Goal: Information Seeking & Learning: Learn about a topic

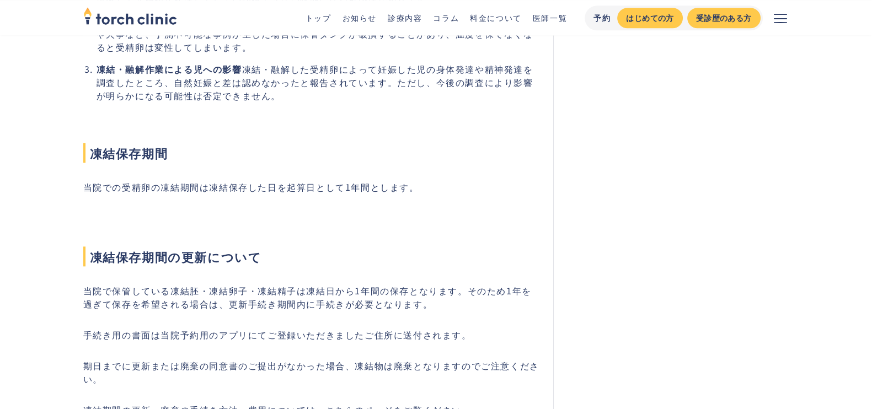
scroll to position [1586, 0]
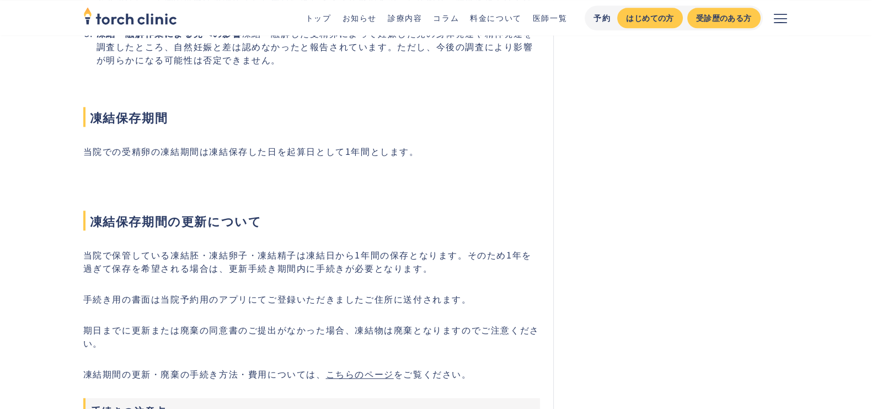
click at [324, 23] on li "トップ" at bounding box center [319, 18] width 26 height 12
click at [320, 20] on link "トップ" at bounding box center [319, 17] width 26 height 11
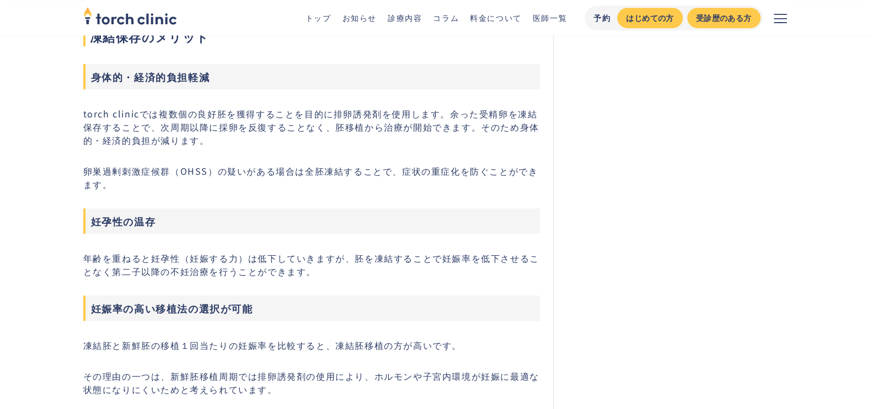
scroll to position [827, 0]
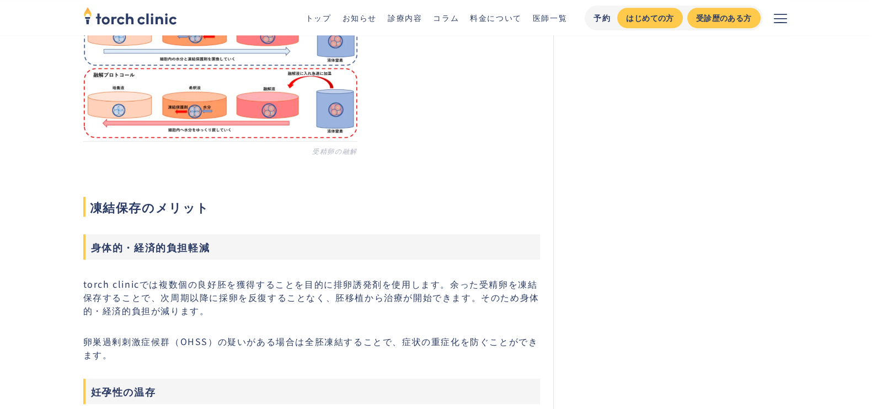
click at [368, 16] on link "お知らせ" at bounding box center [359, 17] width 34 height 11
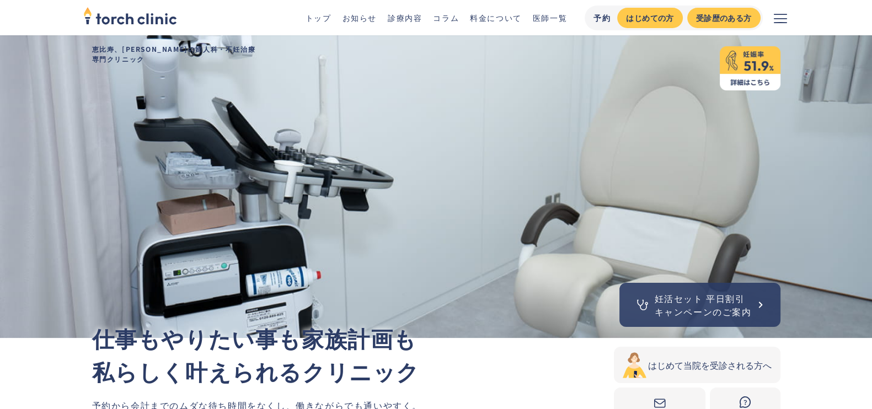
click at [740, 73] on img at bounding box center [750, 68] width 61 height 44
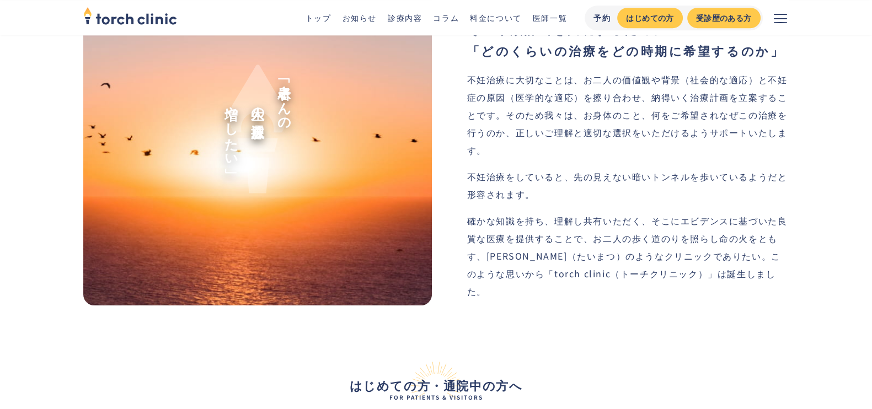
scroll to position [1241, 0]
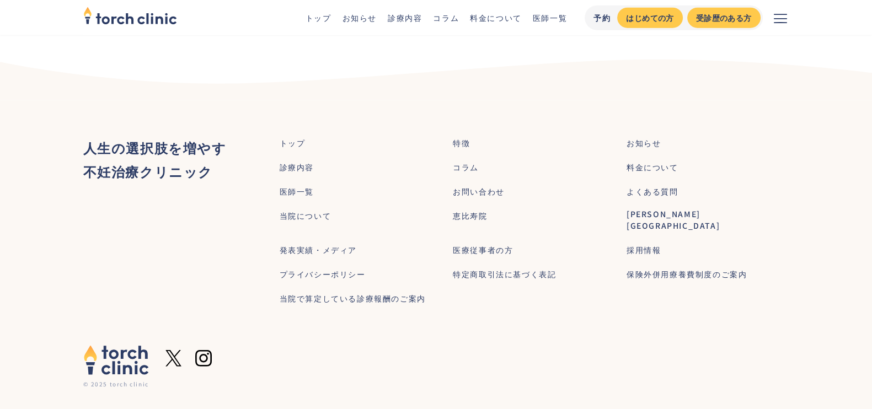
scroll to position [3483, 0]
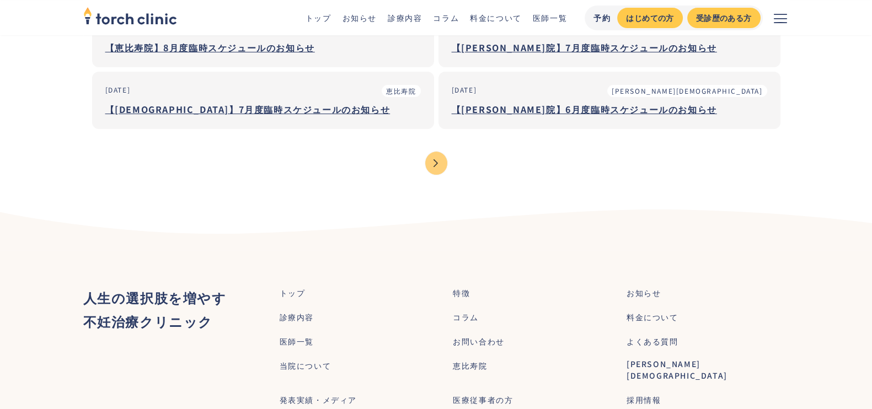
scroll to position [345, 0]
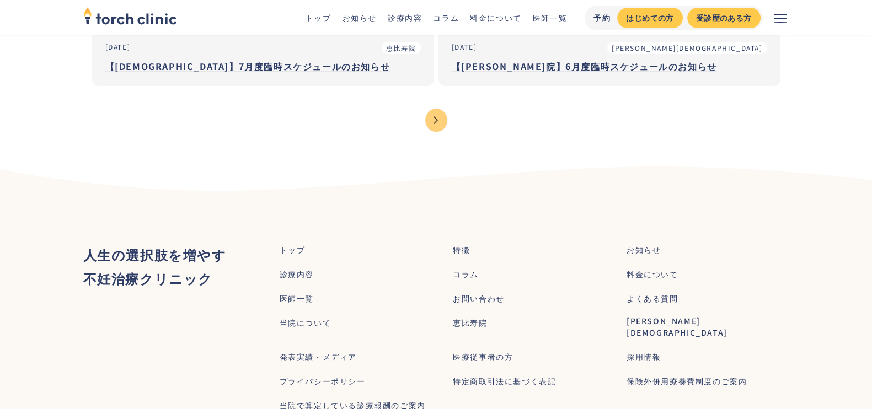
click at [444, 115] on div "Next Page" at bounding box center [436, 120] width 22 height 23
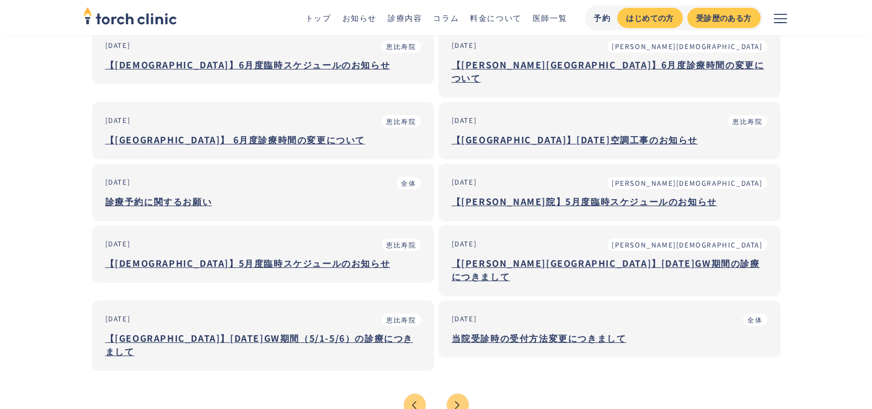
scroll to position [68, 0]
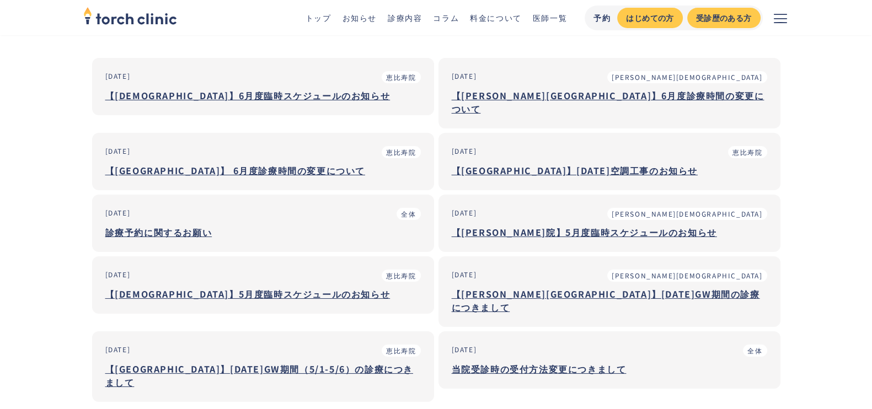
click at [451, 13] on link "コラム" at bounding box center [446, 17] width 26 height 11
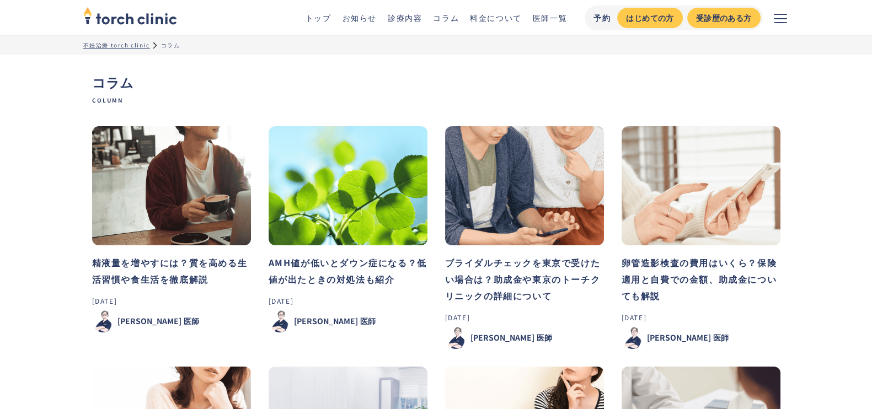
click at [771, 20] on button "メニューを開く" at bounding box center [780, 17] width 35 height 35
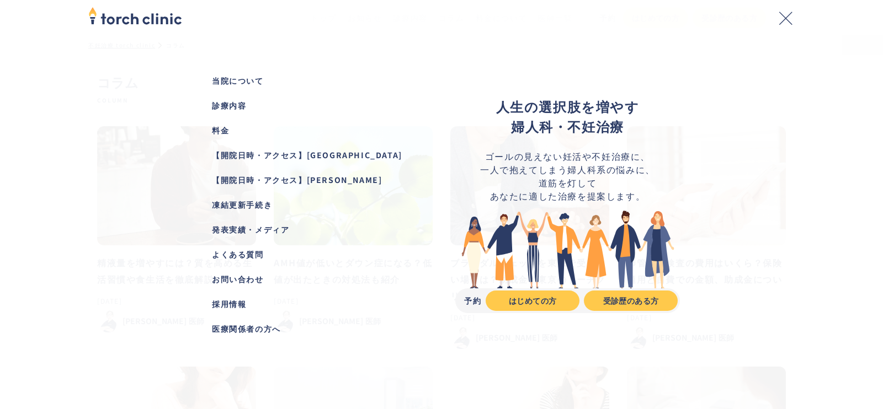
click at [771, 19] on button "メニューを閉じる" at bounding box center [785, 17] width 35 height 35
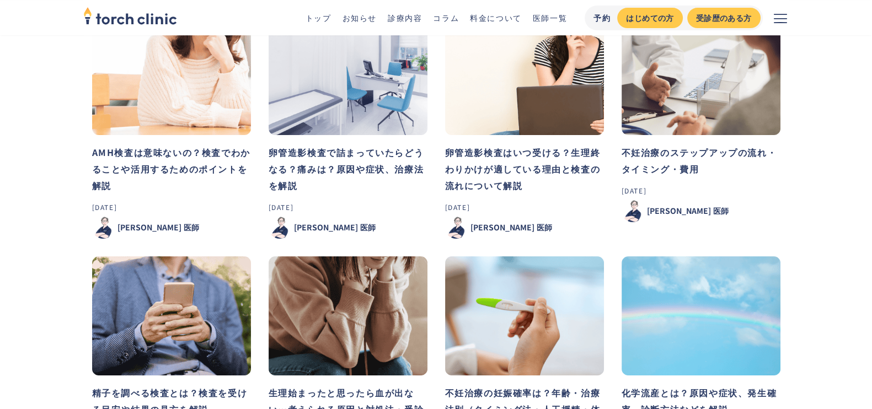
scroll to position [207, 0]
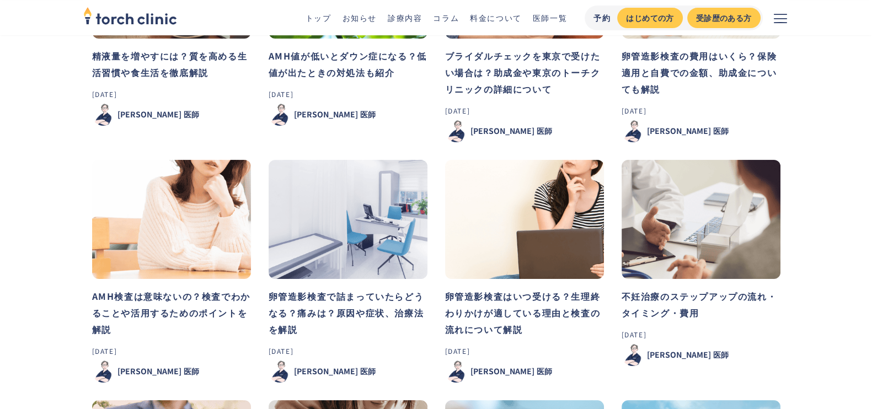
click at [772, 11] on button "メニューを開く" at bounding box center [780, 17] width 35 height 35
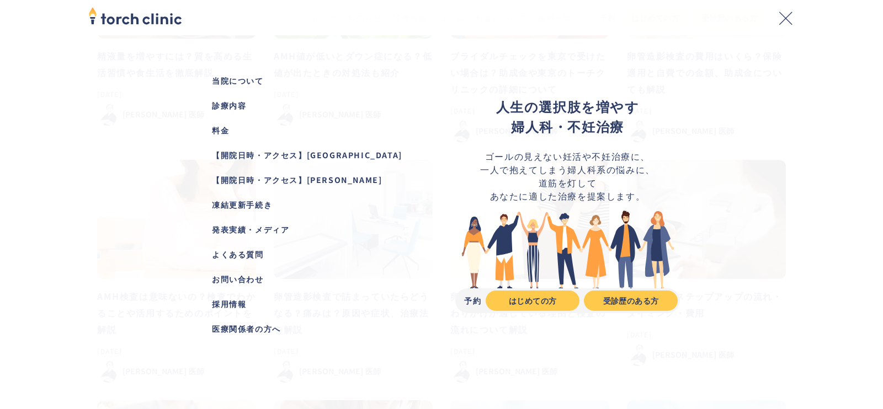
click at [248, 226] on div "発表実績・メディア" at bounding box center [315, 230] width 207 height 12
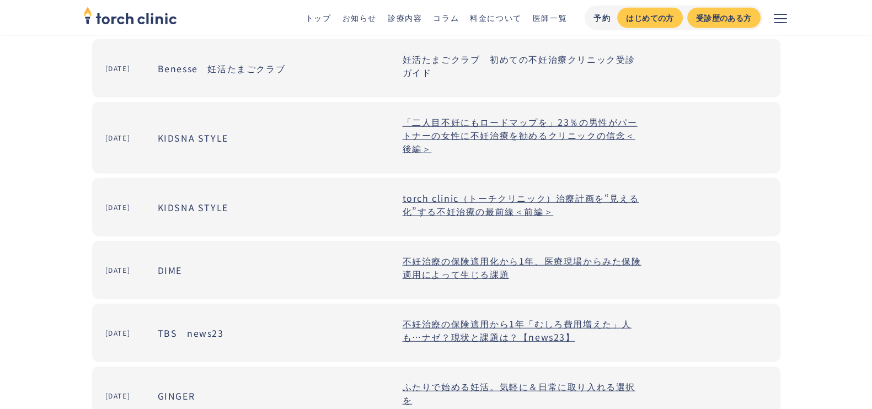
scroll to position [3516, 0]
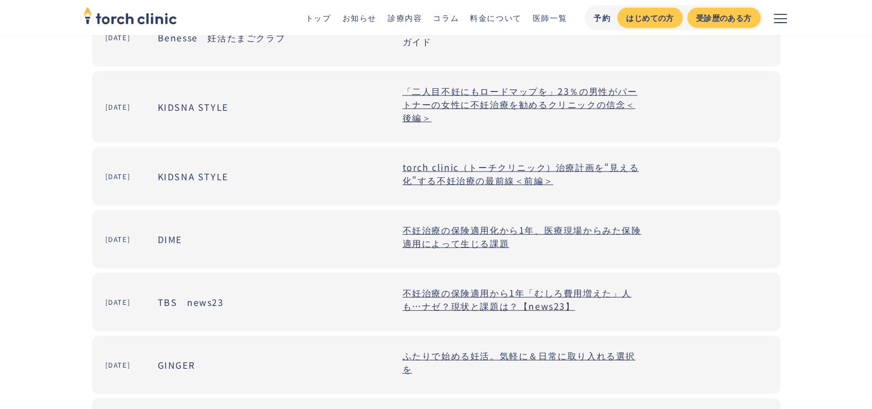
click at [443, 293] on link "不妊治療の保険適用から1年「むしろ費用増えた」人も…ナゼ？現状と課題は？【news23】" at bounding box center [517, 299] width 229 height 26
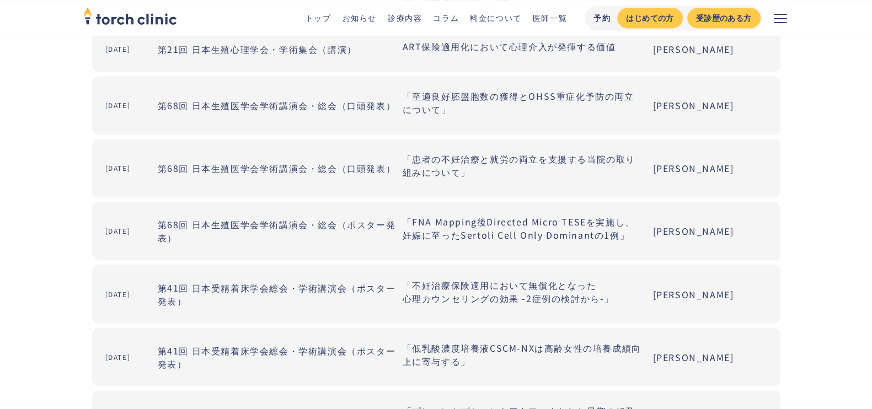
scroll to position [2206, 0]
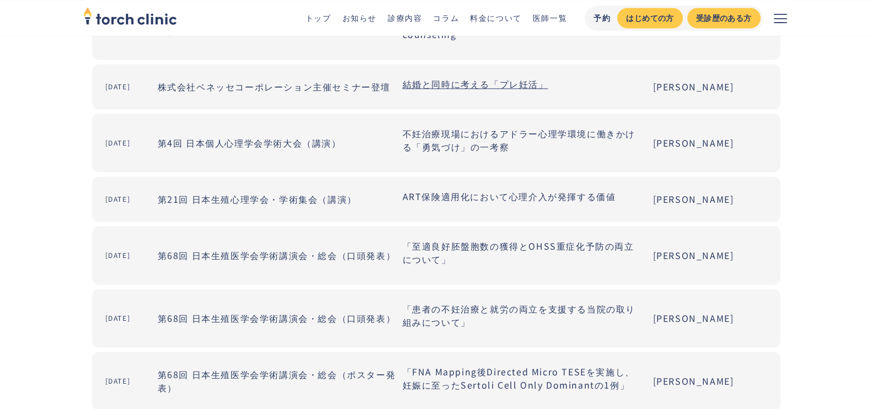
click at [549, 22] on link "医師一覧" at bounding box center [550, 17] width 34 height 11
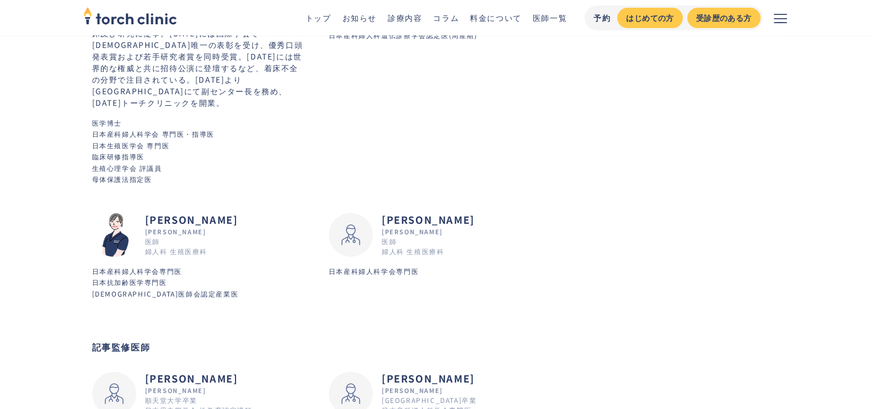
scroll to position [137, 0]
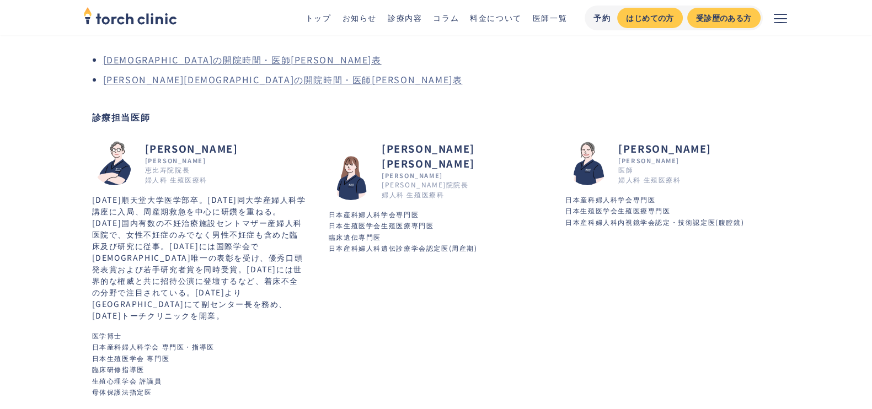
click at [225, 177] on div "市山 卓彦 Takuhiko Ichiyama 恵比寿院院長 婦人科 生殖医療科" at bounding box center [199, 163] width 215 height 45
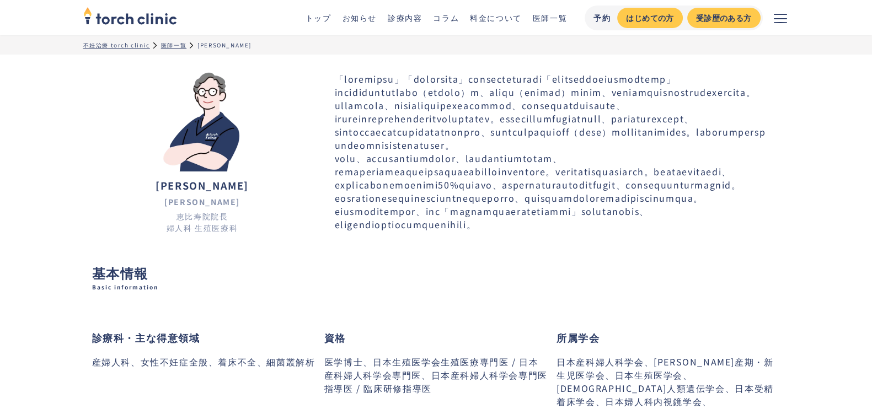
click at [792, 23] on button "メニューを開く" at bounding box center [780, 17] width 35 height 35
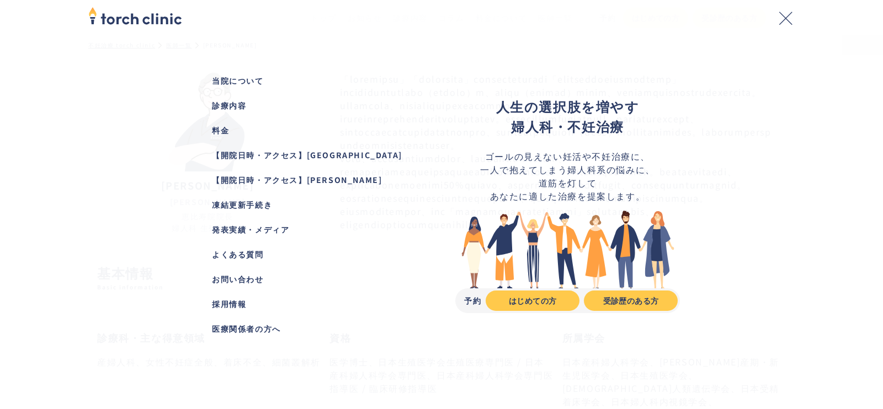
click at [253, 303] on div "採用情報" at bounding box center [315, 304] width 207 height 12
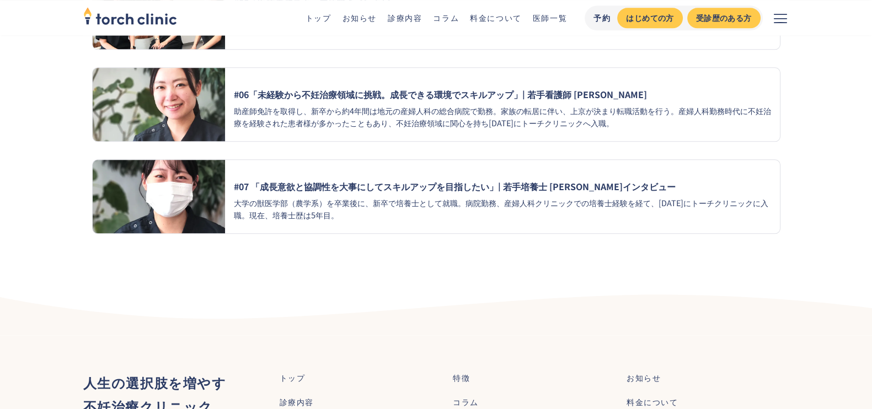
scroll to position [1723, 0]
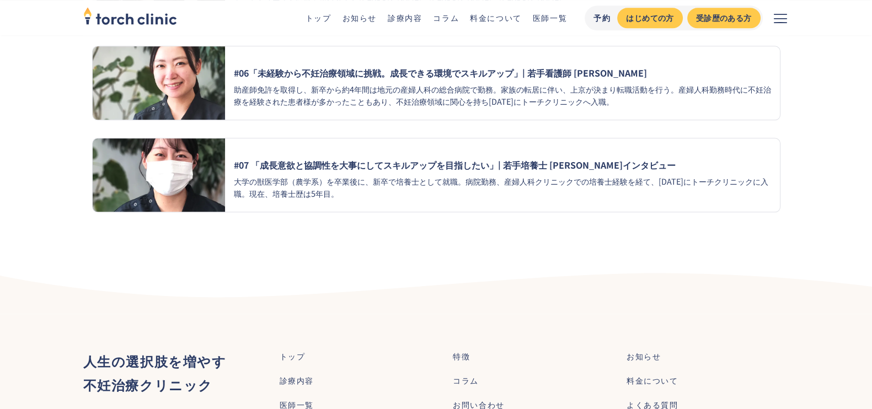
click at [398, 164] on h3 "#07 「成長意欲と協調性を大事にしてスキルアップを目指したい」| 若手培養士 [PERSON_NAME]インタビュー" at bounding box center [502, 163] width 537 height 13
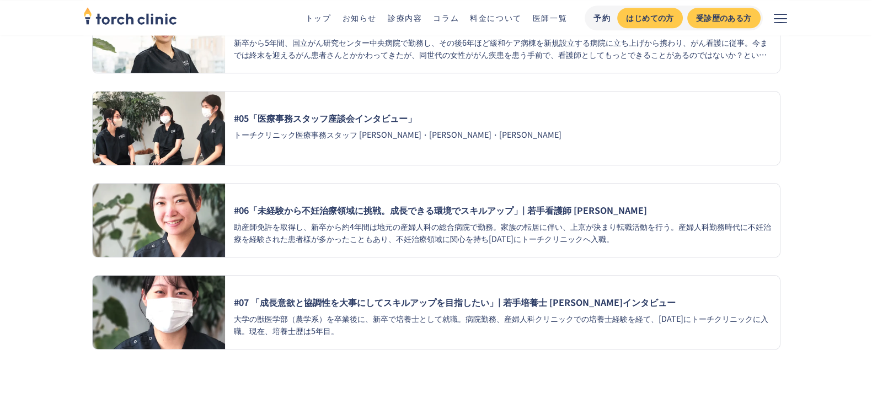
scroll to position [1103, 0]
